Goal: Navigation & Orientation: Find specific page/section

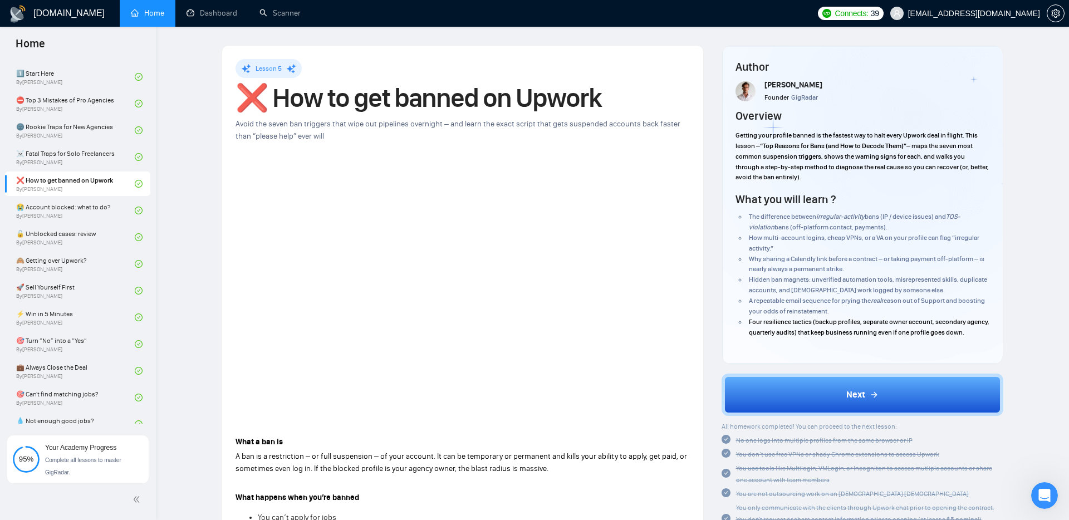
click at [38, 1] on h1 "[DOMAIN_NAME]" at bounding box center [68, 13] width 71 height 27
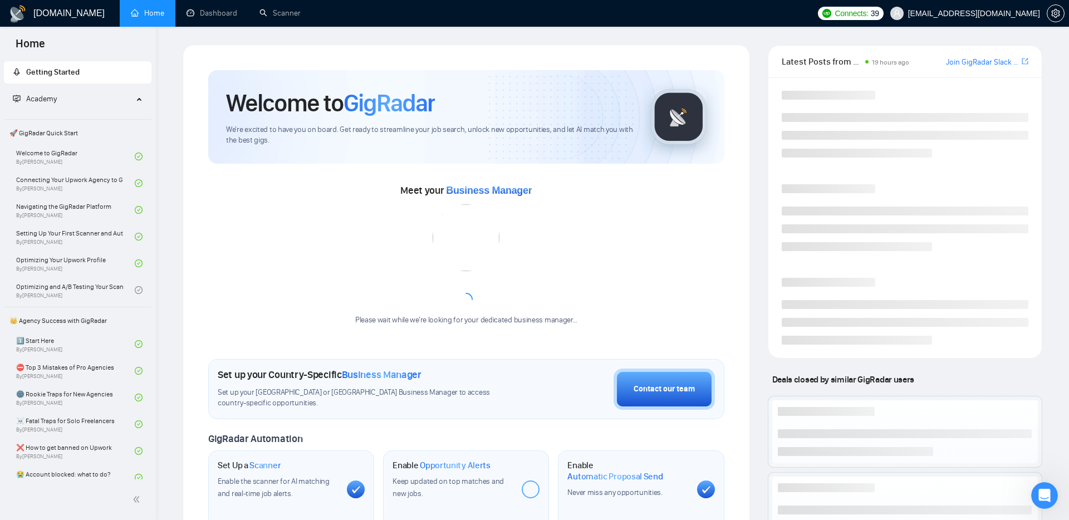
click at [38, 21] on h1 "[DOMAIN_NAME]" at bounding box center [68, 13] width 71 height 27
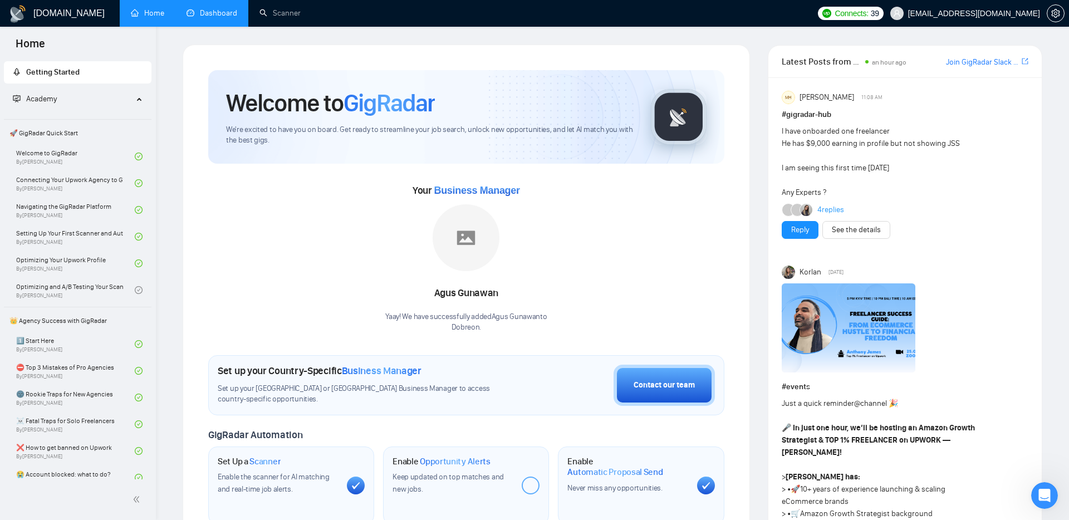
click at [210, 13] on link "Dashboard" at bounding box center [212, 12] width 51 height 9
